Goal: Book appointment/travel/reservation

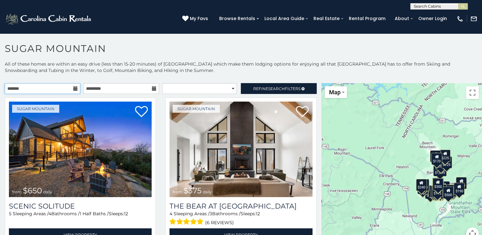
click at [66, 89] on input "text" at bounding box center [43, 88] width 76 height 11
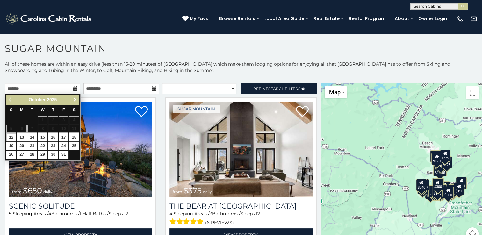
click at [78, 98] on link "Next" at bounding box center [75, 100] width 8 height 8
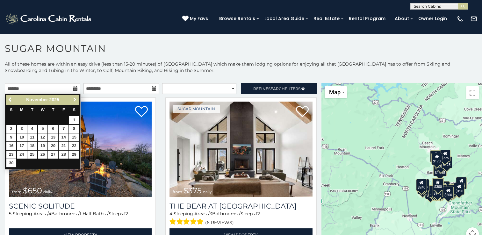
click at [78, 98] on link "Next" at bounding box center [75, 100] width 8 height 8
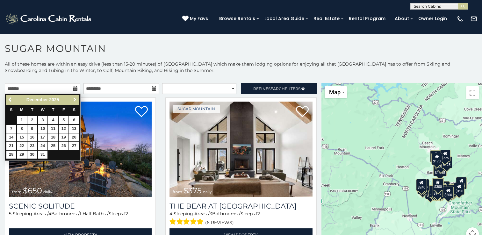
click at [78, 98] on link "Next" at bounding box center [75, 100] width 8 height 8
click at [66, 136] on link "16" at bounding box center [64, 138] width 10 height 8
type input "**********"
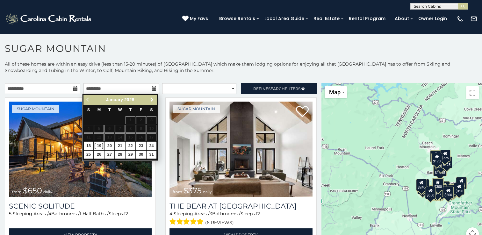
click at [100, 144] on link "19" at bounding box center [99, 146] width 10 height 8
type input "**********"
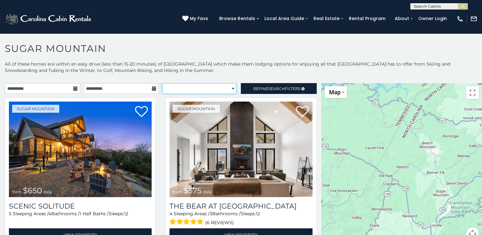
click at [199, 91] on select "**********" at bounding box center [199, 88] width 74 height 11
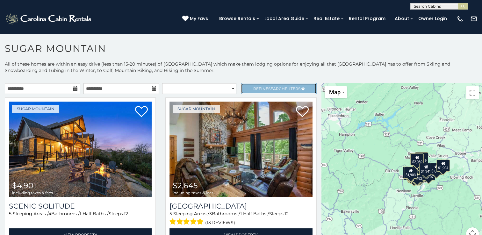
click at [252, 84] on link "Refine Search Filters" at bounding box center [279, 88] width 76 height 11
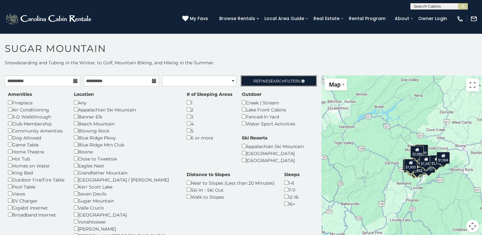
scroll to position [18, 0]
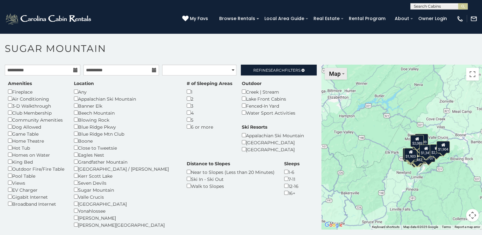
click at [342, 79] on button "Map" at bounding box center [336, 74] width 22 height 12
click at [388, 79] on div "$4,901 $2,645 $2,409 $1,567 $3,130 $2,460 $1,671 $1,482 $6,977 $2,030 $2,634 $2…" at bounding box center [402, 147] width 161 height 165
click at [476, 219] on gmp-internal-camera-control at bounding box center [473, 215] width 13 height 13
click at [475, 216] on button "Map camera controls" at bounding box center [473, 215] width 13 height 13
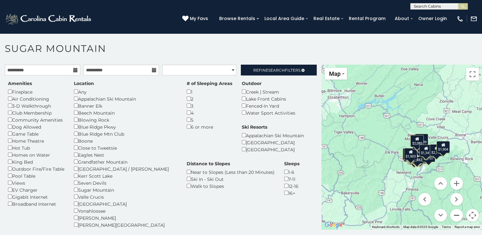
click at [455, 212] on button "Zoom out" at bounding box center [457, 215] width 13 height 13
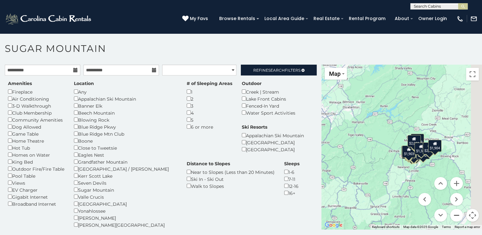
click at [455, 212] on button "Zoom out" at bounding box center [457, 215] width 13 height 13
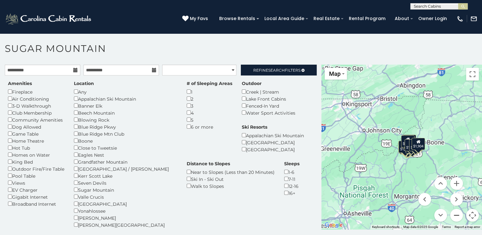
click at [455, 212] on button "Zoom out" at bounding box center [457, 215] width 13 height 13
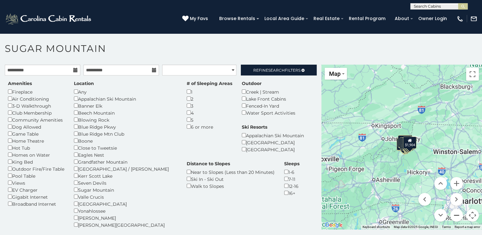
click at [455, 212] on button "Zoom out" at bounding box center [457, 215] width 13 height 13
